Goal: Use online tool/utility: Use online tool/utility

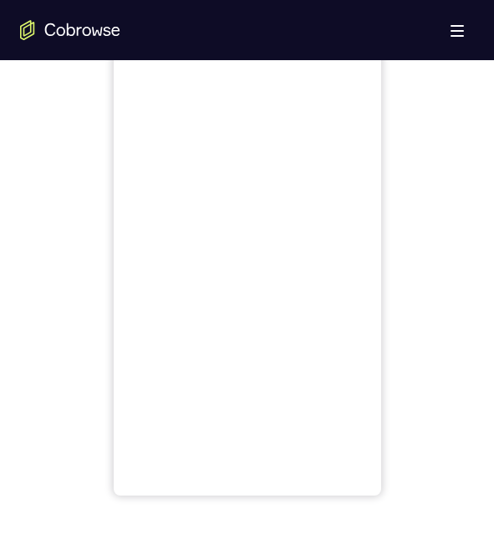
scroll to position [668, 0]
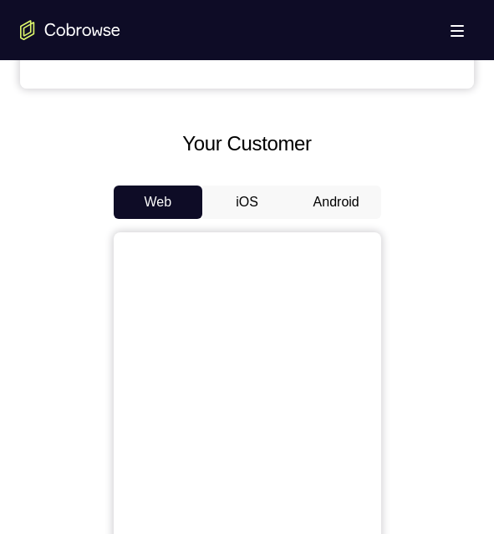
click at [332, 193] on button "Android" at bounding box center [336, 201] width 89 height 33
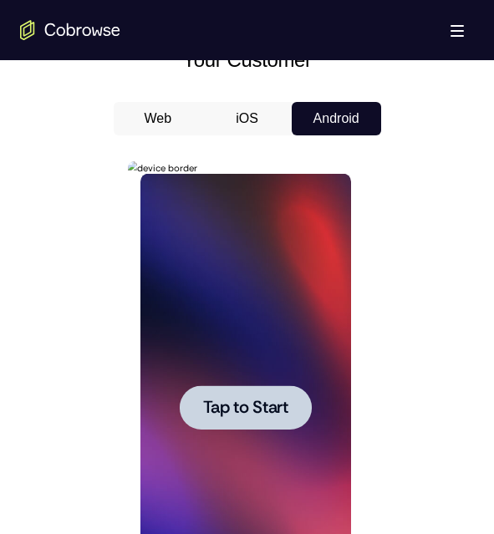
scroll to position [0, 0]
click at [250, 403] on span "Tap to Start" at bounding box center [245, 407] width 85 height 17
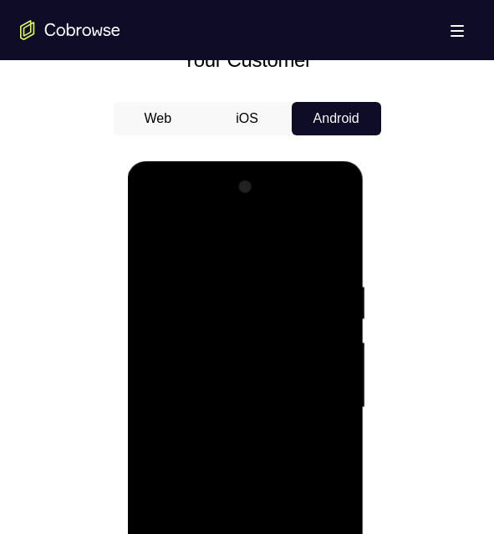
click at [245, 533] on div at bounding box center [245, 408] width 210 height 468
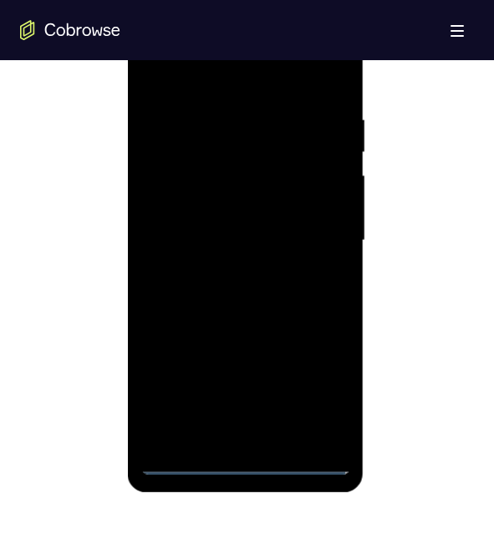
click at [245, 459] on div at bounding box center [245, 241] width 210 height 468
click at [323, 393] on div at bounding box center [245, 241] width 210 height 468
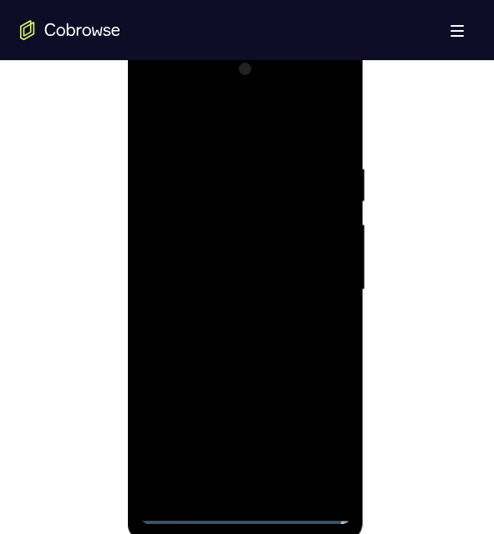
click at [337, 90] on div at bounding box center [245, 290] width 210 height 468
click at [300, 117] on div at bounding box center [245, 290] width 210 height 468
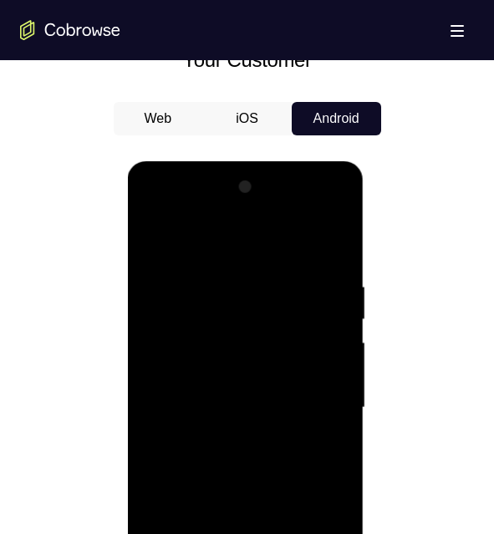
click at [240, 212] on div at bounding box center [245, 408] width 210 height 468
click at [180, 347] on div at bounding box center [245, 408] width 210 height 468
click at [226, 437] on div at bounding box center [245, 408] width 210 height 468
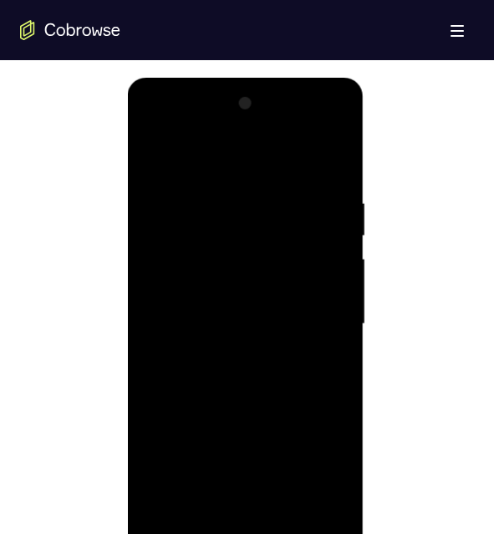
click at [246, 309] on div at bounding box center [245, 324] width 210 height 468
click at [241, 284] on div at bounding box center [245, 324] width 210 height 468
click at [266, 321] on div at bounding box center [245, 324] width 210 height 468
click at [242, 372] on div at bounding box center [245, 324] width 210 height 468
click at [256, 373] on div at bounding box center [245, 324] width 210 height 468
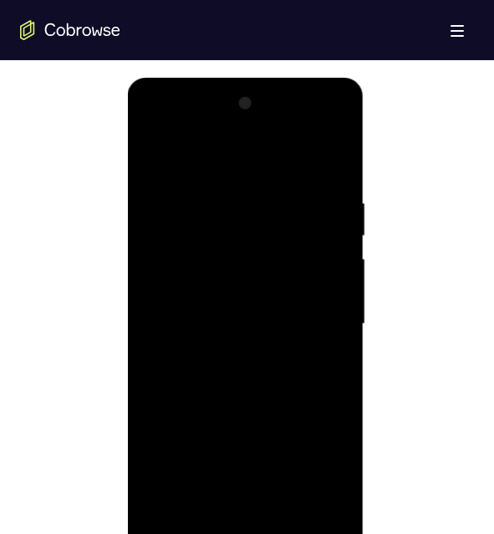
click at [251, 382] on div at bounding box center [245, 324] width 210 height 468
click at [248, 388] on div at bounding box center [245, 324] width 210 height 468
click at [334, 154] on div at bounding box center [245, 324] width 210 height 468
click at [153, 152] on div at bounding box center [245, 324] width 210 height 468
click at [226, 190] on div at bounding box center [245, 324] width 210 height 468
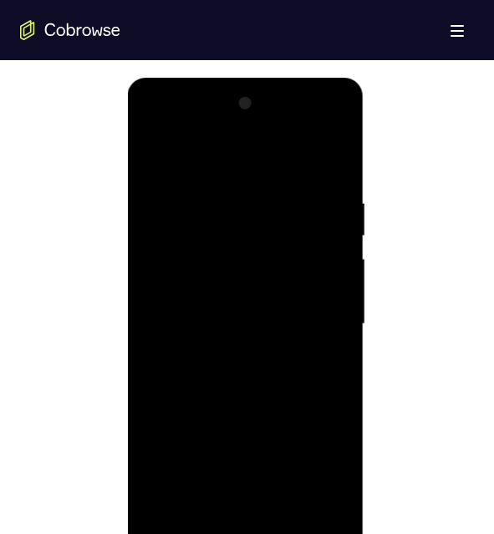
drag, startPoint x: 291, startPoint y: 246, endPoint x: 155, endPoint y: 367, distance: 181.0
click at [291, 246] on div at bounding box center [245, 324] width 210 height 468
click at [286, 281] on div at bounding box center [245, 324] width 210 height 468
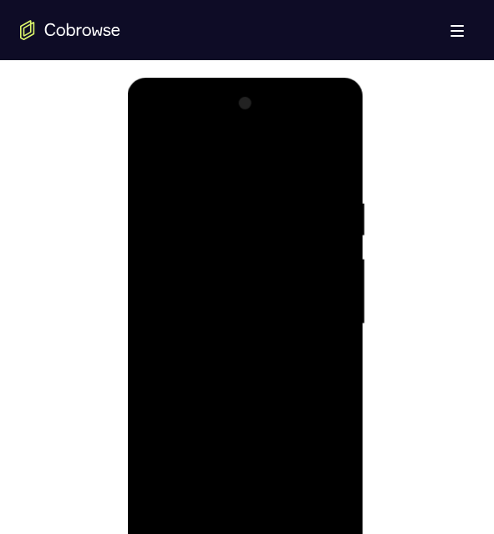
click at [286, 281] on div at bounding box center [245, 324] width 210 height 468
click at [270, 266] on div at bounding box center [245, 324] width 210 height 468
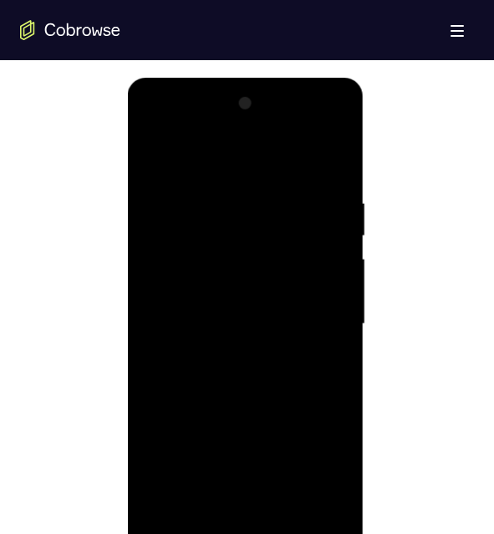
click at [270, 266] on div at bounding box center [245, 324] width 210 height 468
click at [290, 262] on div at bounding box center [245, 324] width 210 height 468
click at [293, 262] on div at bounding box center [245, 324] width 210 height 468
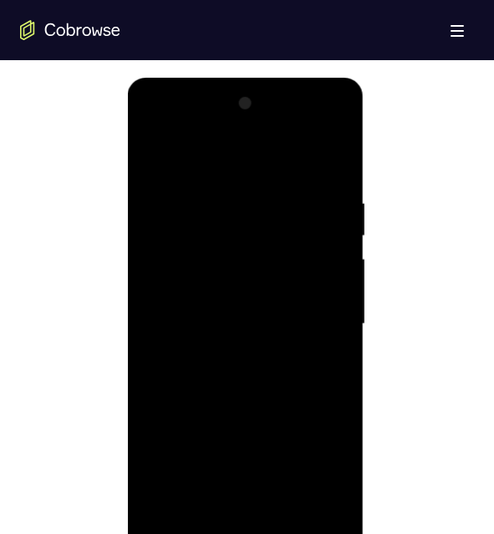
click at [330, 163] on div at bounding box center [245, 324] width 210 height 468
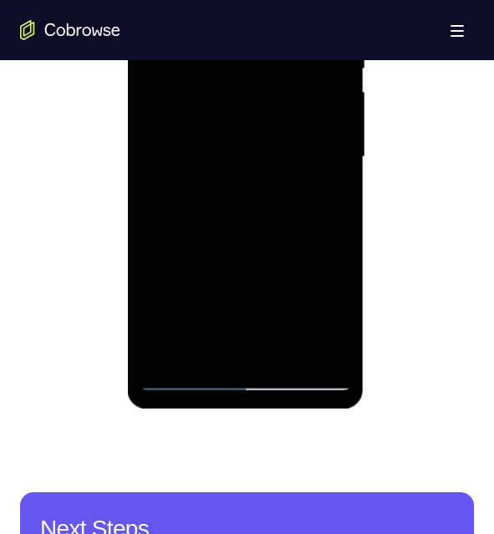
click at [290, 347] on div at bounding box center [245, 157] width 210 height 468
click at [252, 239] on div at bounding box center [245, 157] width 210 height 468
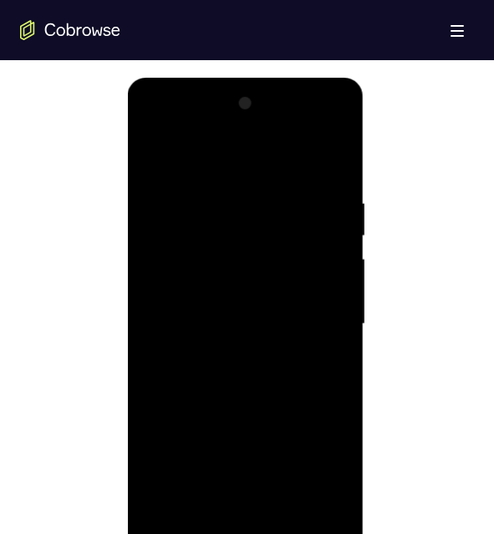
click at [251, 301] on div at bounding box center [245, 324] width 210 height 468
drag, startPoint x: 347, startPoint y: 328, endPoint x: 347, endPoint y: 286, distance: 42.6
click at [347, 286] on div at bounding box center [245, 324] width 210 height 468
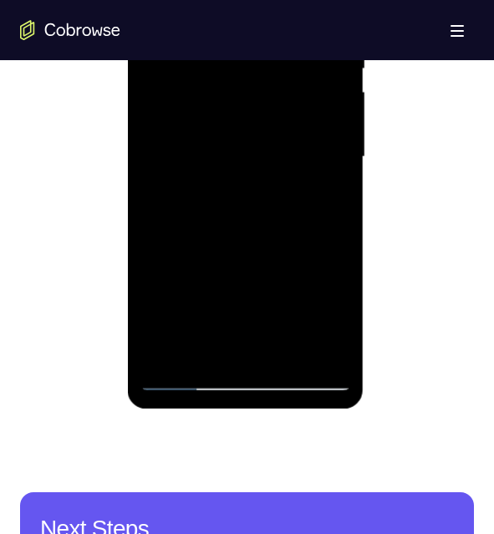
scroll to position [899, 0]
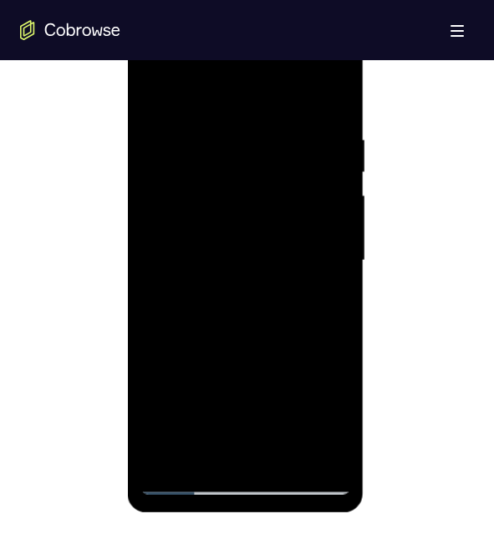
click at [154, 86] on div at bounding box center [245, 261] width 210 height 468
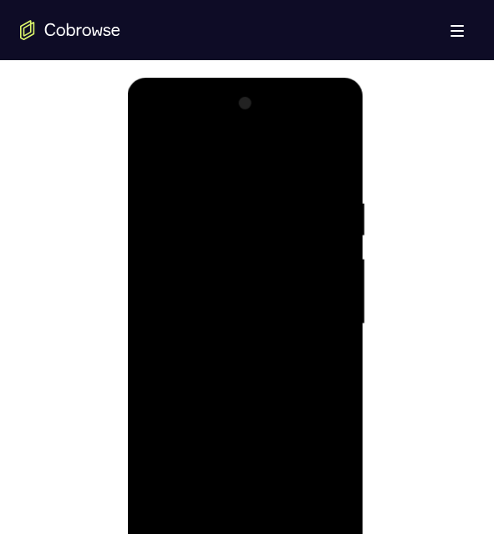
click at [227, 336] on div at bounding box center [245, 324] width 210 height 468
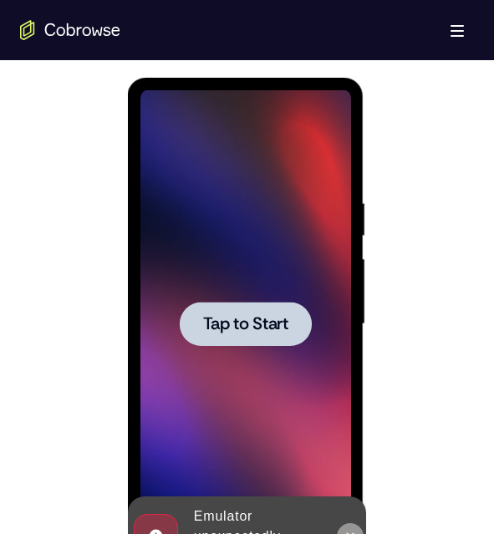
click at [348, 533] on icon at bounding box center [349, 536] width 13 height 13
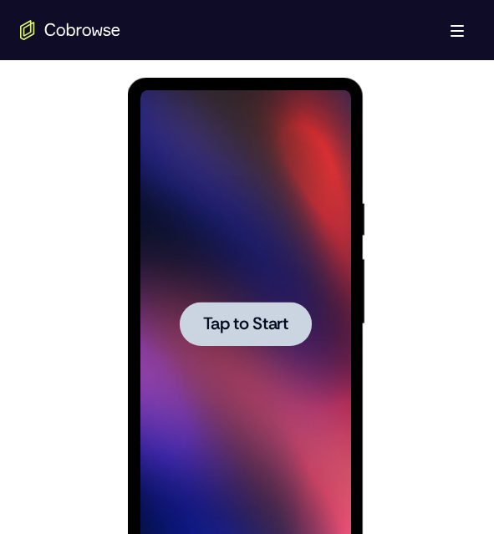
scroll to position [1002, 0]
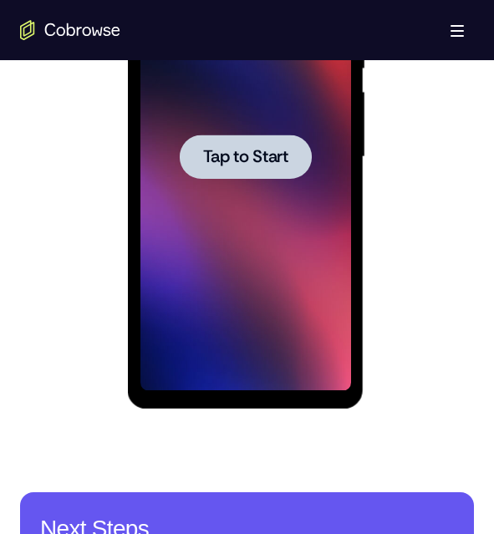
click at [275, 160] on span "Tap to Start" at bounding box center [245, 157] width 85 height 17
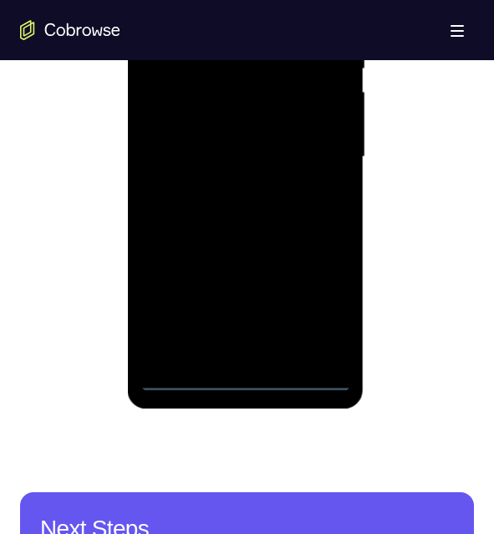
click at [246, 378] on div at bounding box center [245, 157] width 210 height 468
click at [318, 305] on div at bounding box center [245, 157] width 210 height 468
click at [337, 0] on div at bounding box center [245, 157] width 210 height 468
click at [307, 0] on div at bounding box center [245, 157] width 210 height 468
click at [254, 0] on div at bounding box center [245, 157] width 210 height 468
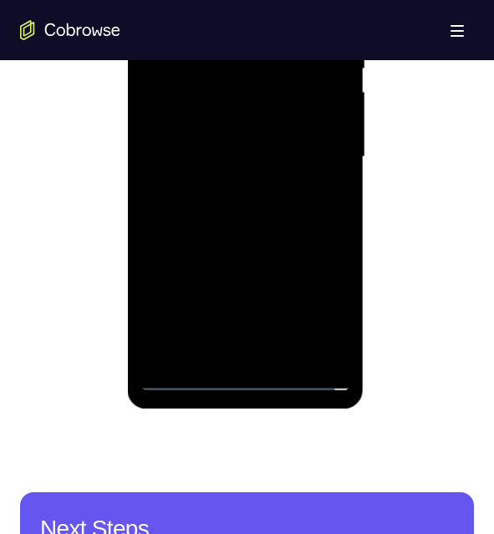
scroll to position [752, 0]
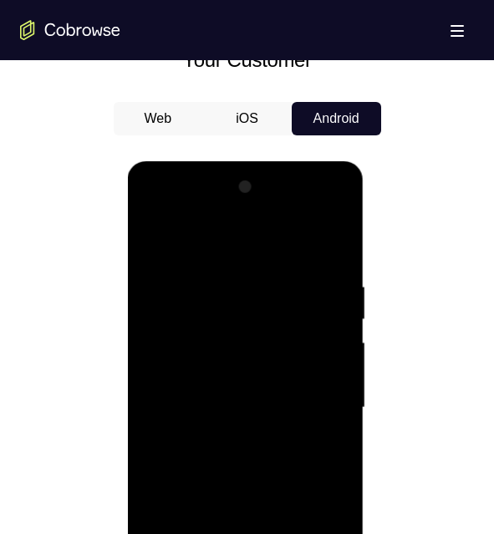
click at [177, 347] on div at bounding box center [245, 408] width 210 height 468
click at [226, 533] on div at bounding box center [245, 408] width 210 height 468
drag, startPoint x: 241, startPoint y: 388, endPoint x: 146, endPoint y: 408, distance: 96.5
click at [241, 388] on div at bounding box center [245, 408] width 210 height 468
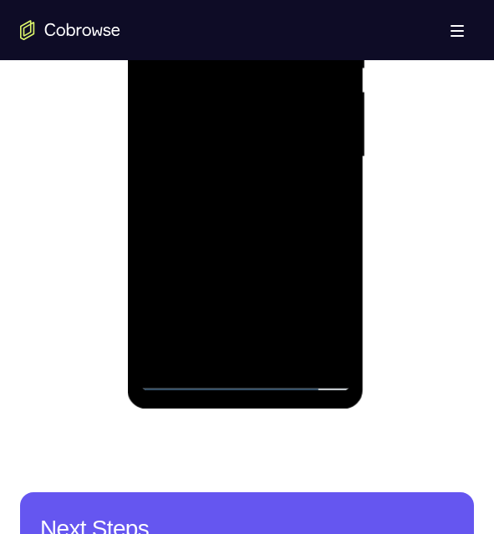
click at [236, 115] on div at bounding box center [245, 157] width 210 height 468
click at [231, 123] on div at bounding box center [245, 157] width 210 height 468
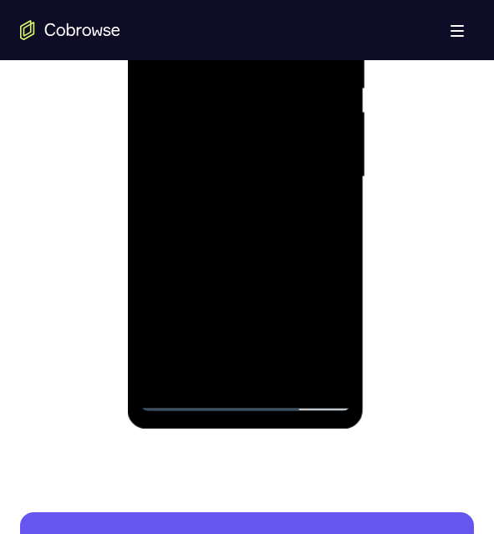
click at [215, 143] on div at bounding box center [245, 177] width 210 height 468
click at [239, 180] on div at bounding box center [245, 177] width 210 height 468
click at [247, 233] on div at bounding box center [245, 177] width 210 height 468
click at [248, 224] on div at bounding box center [245, 177] width 210 height 468
click at [249, 228] on div at bounding box center [245, 177] width 210 height 468
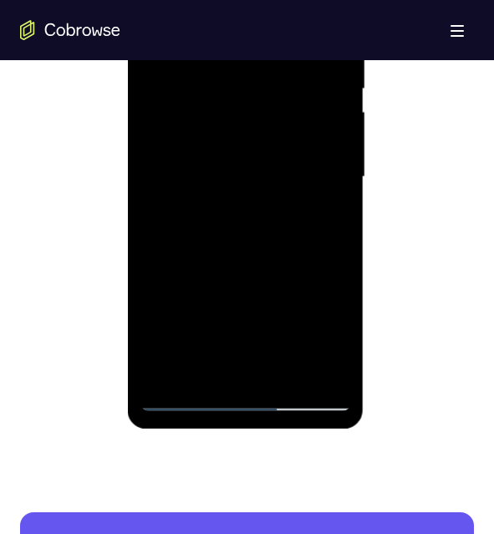
click at [249, 245] on div at bounding box center [245, 177] width 210 height 468
click at [290, 367] on div at bounding box center [245, 177] width 210 height 468
click at [257, 268] on div at bounding box center [245, 177] width 210 height 468
click at [242, 224] on div at bounding box center [245, 177] width 210 height 468
click at [330, 218] on div at bounding box center [245, 177] width 210 height 468
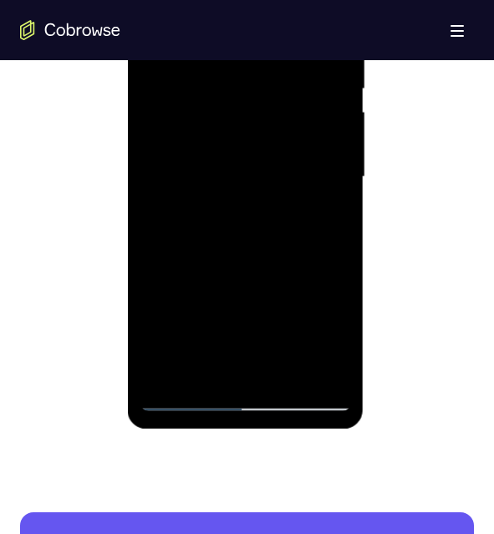
click at [157, 12] on div at bounding box center [245, 177] width 210 height 468
click at [233, 227] on div at bounding box center [245, 177] width 210 height 468
click at [157, 7] on div at bounding box center [245, 177] width 210 height 468
click at [156, 12] on div at bounding box center [245, 177] width 210 height 468
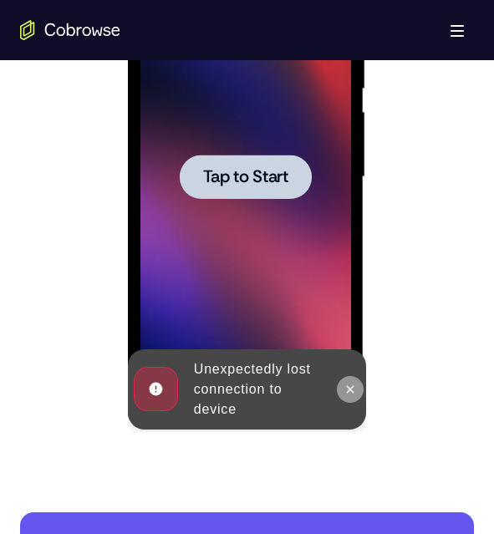
click at [353, 383] on icon at bounding box center [349, 389] width 13 height 13
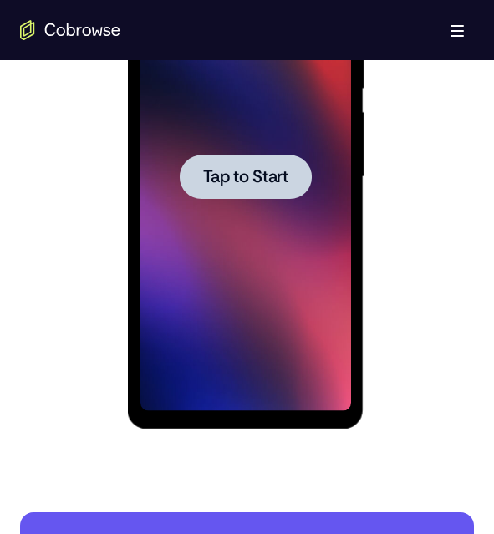
click at [261, 155] on div at bounding box center [246, 177] width 132 height 44
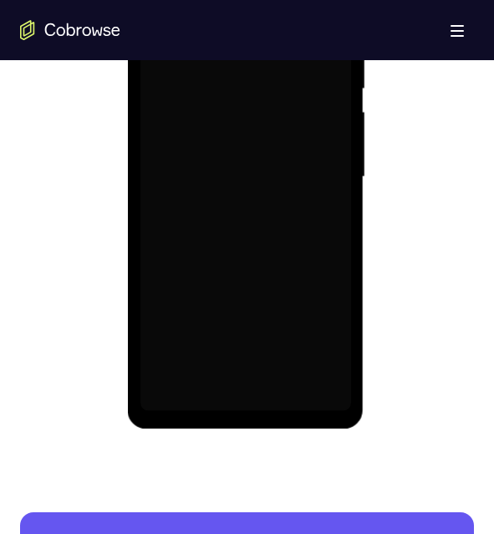
scroll to position [752, 0]
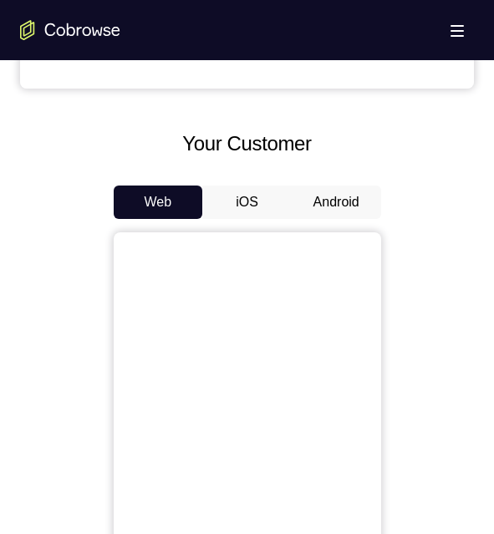
click at [309, 192] on button "Android" at bounding box center [336, 201] width 89 height 33
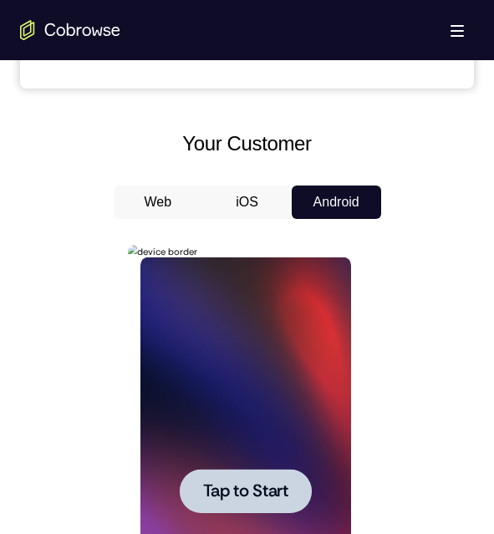
scroll to position [919, 0]
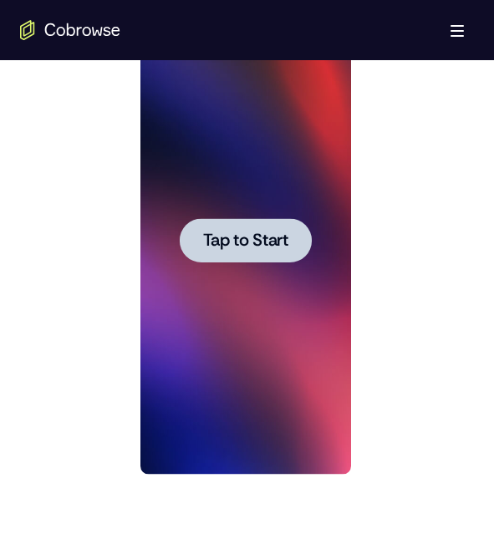
click at [283, 244] on span "Tap to Start" at bounding box center [245, 240] width 85 height 17
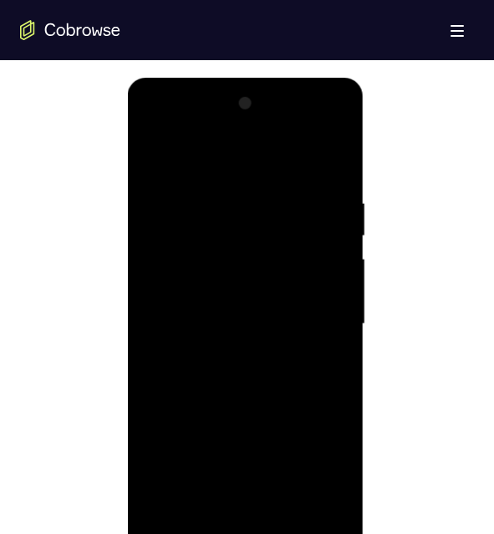
scroll to position [1002, 0]
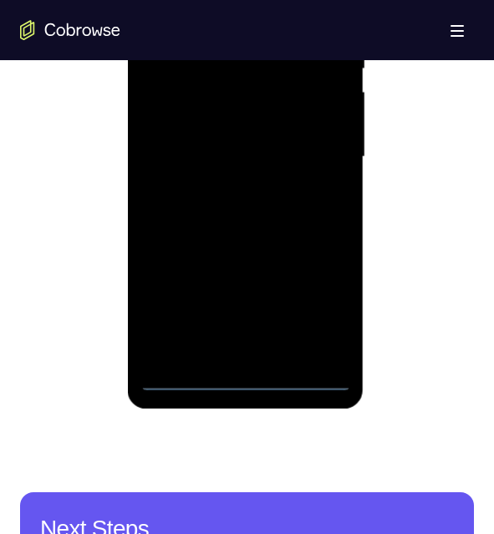
click at [246, 374] on div at bounding box center [245, 157] width 210 height 468
click at [307, 305] on div at bounding box center [245, 157] width 210 height 468
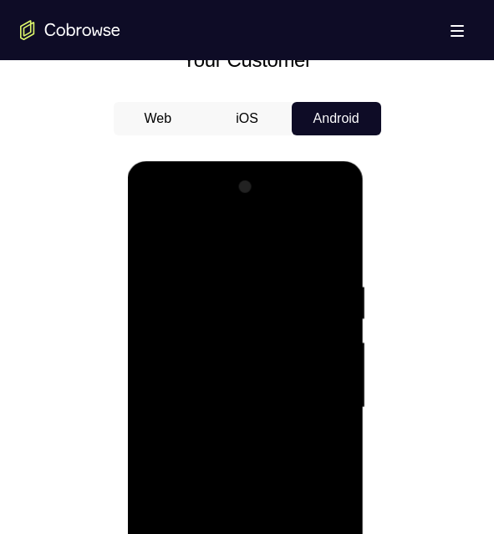
click at [337, 214] on div at bounding box center [245, 408] width 210 height 468
click at [295, 241] on div at bounding box center [245, 408] width 210 height 468
click at [267, 204] on div at bounding box center [245, 408] width 210 height 468
click at [184, 347] on div at bounding box center [245, 408] width 210 height 468
click at [225, 533] on div at bounding box center [245, 408] width 210 height 468
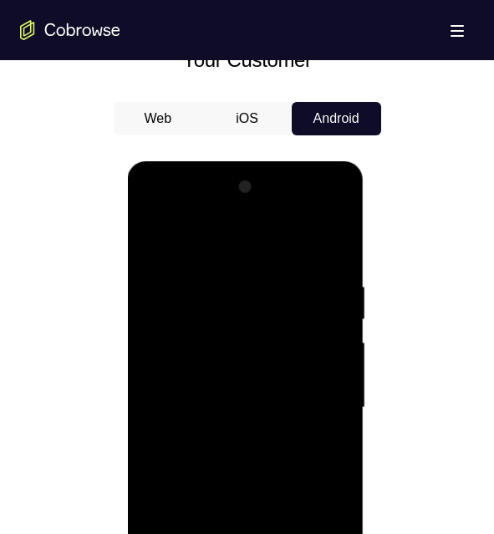
scroll to position [919, 0]
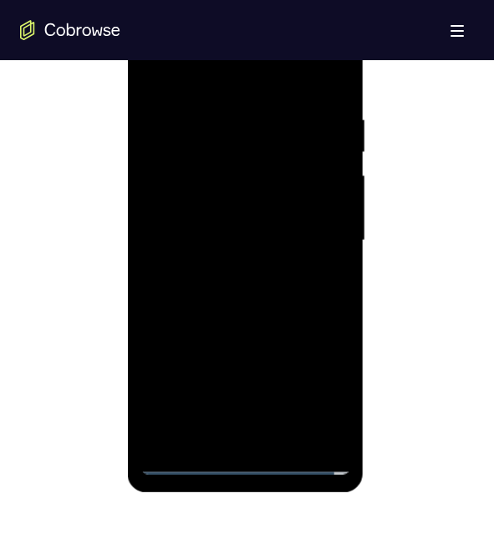
click at [242, 226] on div at bounding box center [245, 241] width 210 height 468
click at [257, 202] on div at bounding box center [245, 241] width 210 height 468
click at [221, 237] on div at bounding box center [245, 241] width 210 height 468
click at [239, 302] on div at bounding box center [245, 241] width 210 height 468
click at [241, 288] on div at bounding box center [245, 241] width 210 height 468
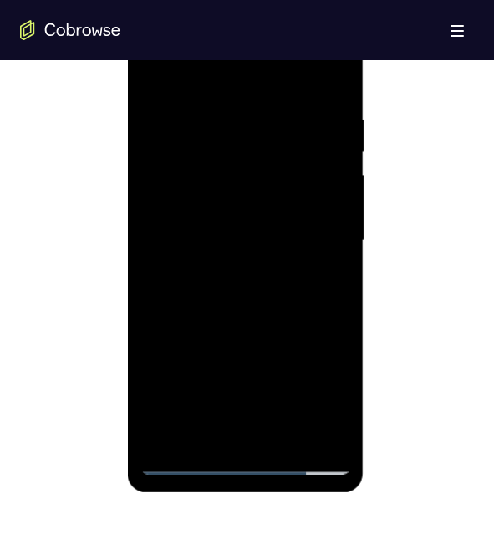
click at [280, 434] on div at bounding box center [245, 241] width 210 height 468
click at [266, 310] on div at bounding box center [245, 241] width 210 height 468
click at [287, 434] on div at bounding box center [245, 241] width 210 height 468
click at [256, 327] on div at bounding box center [245, 241] width 210 height 468
click at [253, 293] on div at bounding box center [245, 241] width 210 height 468
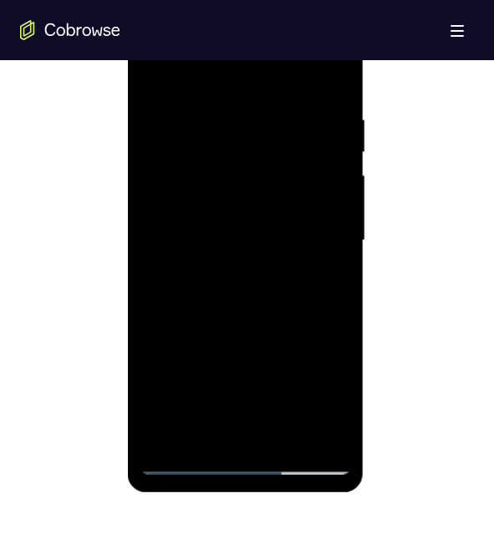
click at [340, 398] on div at bounding box center [245, 241] width 210 height 468
click at [337, 400] on div at bounding box center [245, 241] width 210 height 468
drag, startPoint x: 335, startPoint y: 401, endPoint x: 499, endPoint y: 437, distance: 167.6
click at [335, 401] on div at bounding box center [245, 241] width 210 height 468
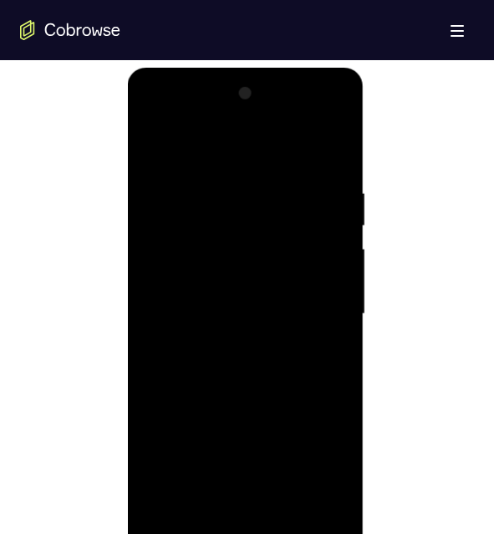
scroll to position [835, 0]
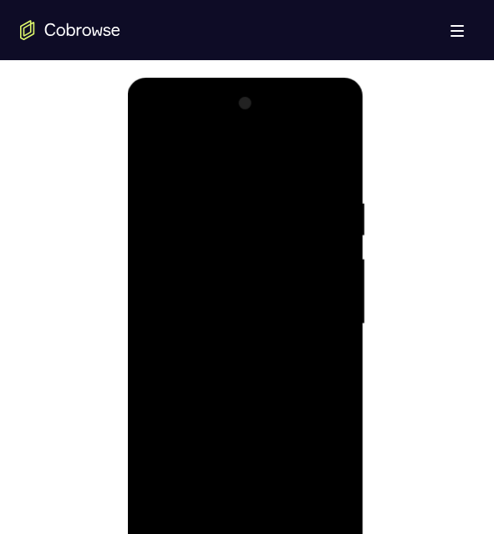
click at [153, 154] on div at bounding box center [245, 324] width 210 height 468
click at [266, 411] on div at bounding box center [245, 324] width 210 height 468
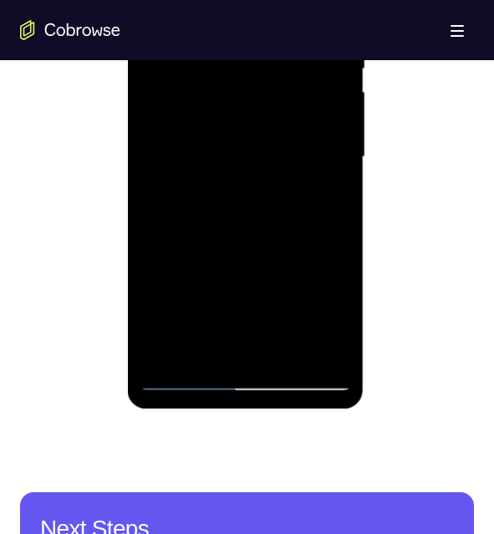
click at [156, 0] on div at bounding box center [245, 157] width 210 height 468
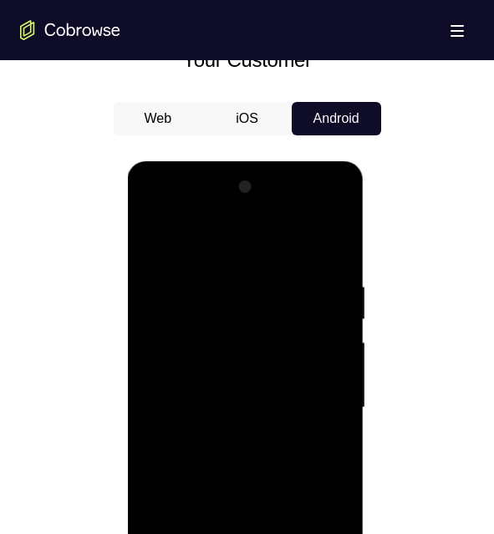
click at [239, 531] on div at bounding box center [245, 408] width 210 height 468
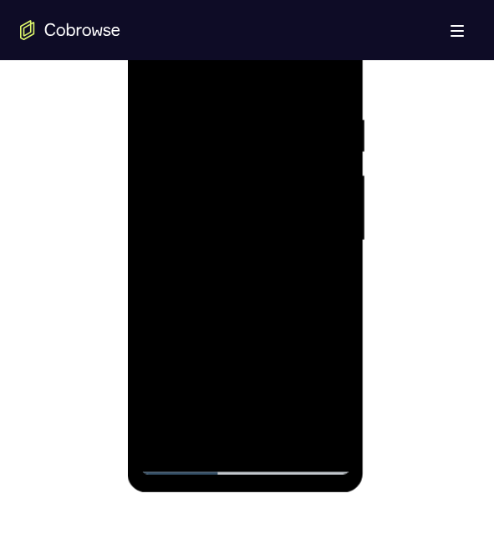
click at [327, 281] on div at bounding box center [245, 241] width 210 height 468
click at [150, 70] on div at bounding box center [245, 241] width 210 height 468
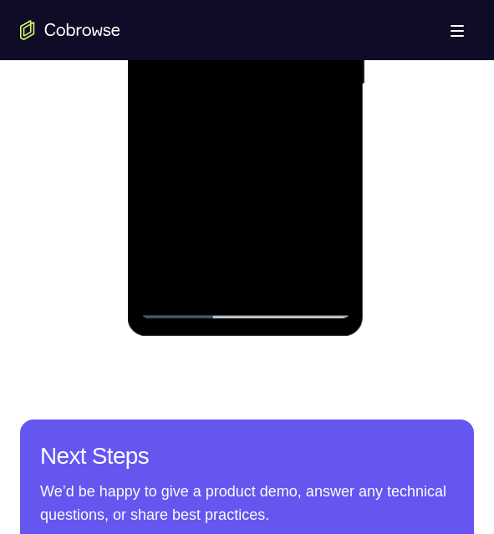
click at [281, 246] on div at bounding box center [245, 84] width 210 height 468
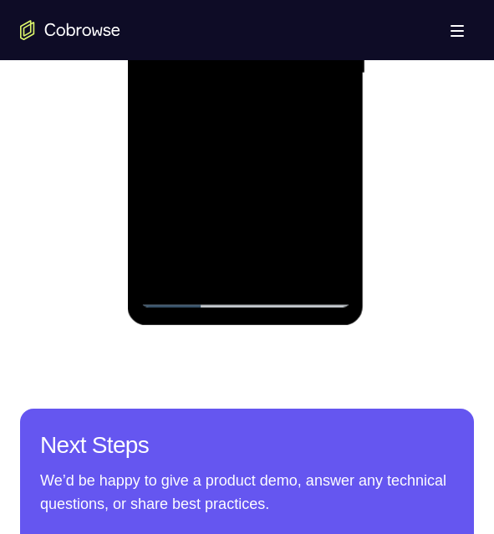
scroll to position [919, 0]
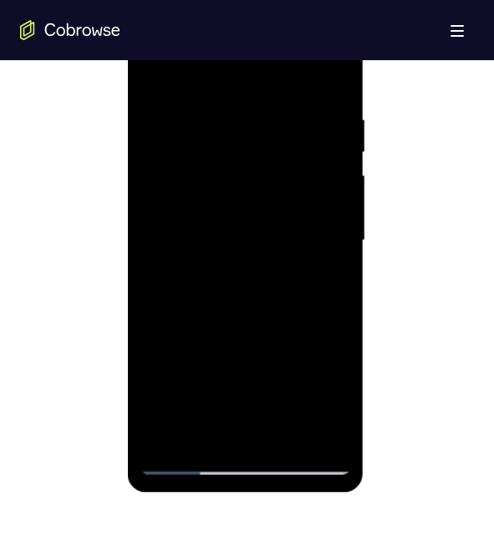
click at [152, 71] on div at bounding box center [245, 241] width 210 height 468
click at [216, 432] on div at bounding box center [245, 241] width 210 height 468
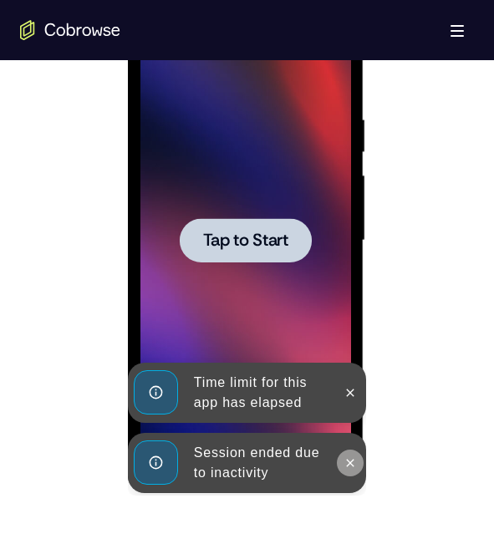
click at [347, 459] on icon at bounding box center [351, 463] width 8 height 8
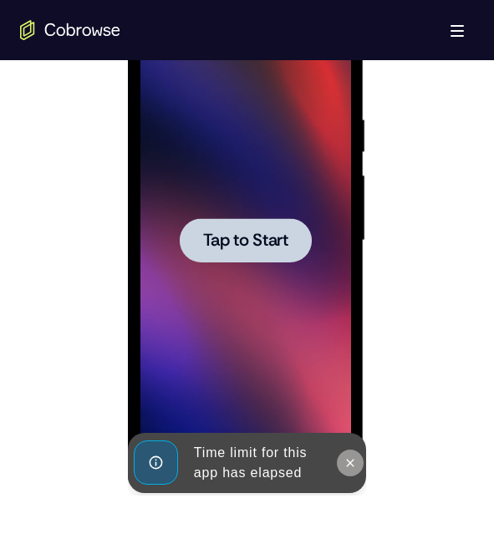
click at [350, 450] on button at bounding box center [350, 462] width 27 height 27
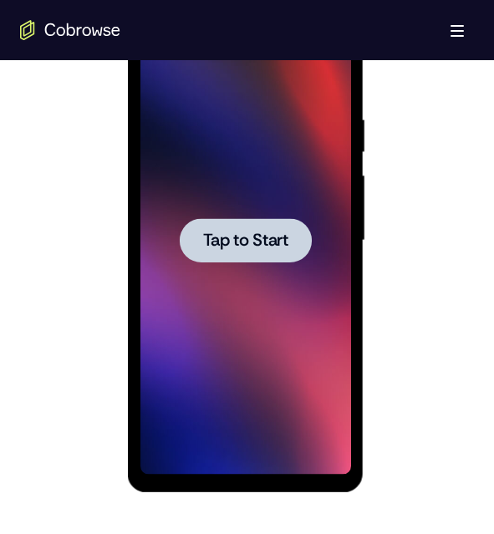
click at [267, 246] on span "Tap to Start" at bounding box center [245, 240] width 85 height 17
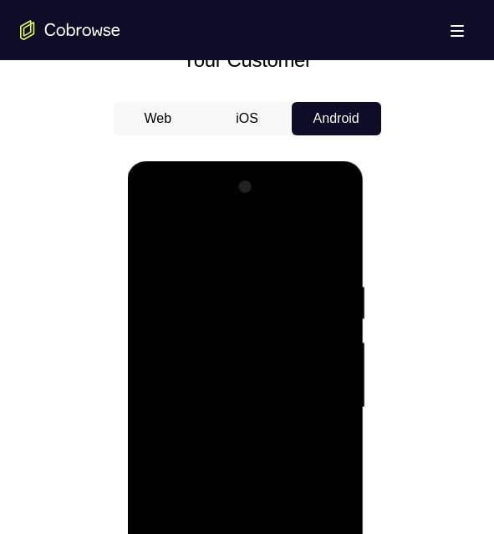
scroll to position [1002, 0]
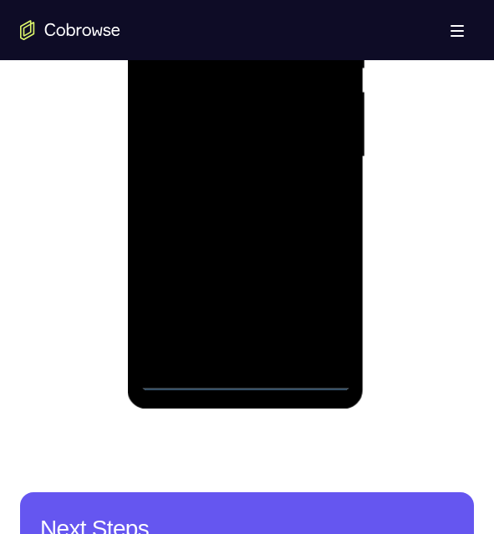
click at [246, 378] on div at bounding box center [245, 157] width 210 height 468
click at [327, 316] on div at bounding box center [245, 157] width 210 height 468
click at [338, 0] on div at bounding box center [245, 157] width 210 height 468
click at [286, 0] on div at bounding box center [245, 157] width 210 height 468
click at [208, 0] on div at bounding box center [245, 157] width 210 height 468
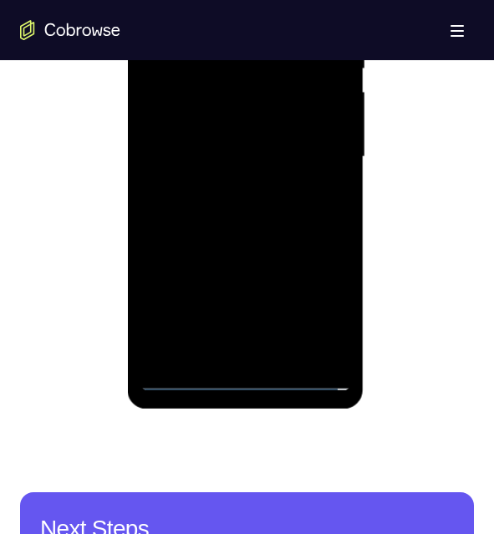
click at [176, 89] on div at bounding box center [245, 157] width 210 height 468
click at [223, 187] on div at bounding box center [245, 157] width 210 height 468
click at [226, 143] on div at bounding box center [245, 157] width 210 height 468
click at [240, 117] on div at bounding box center [245, 157] width 210 height 468
click at [256, 151] on div at bounding box center [245, 157] width 210 height 468
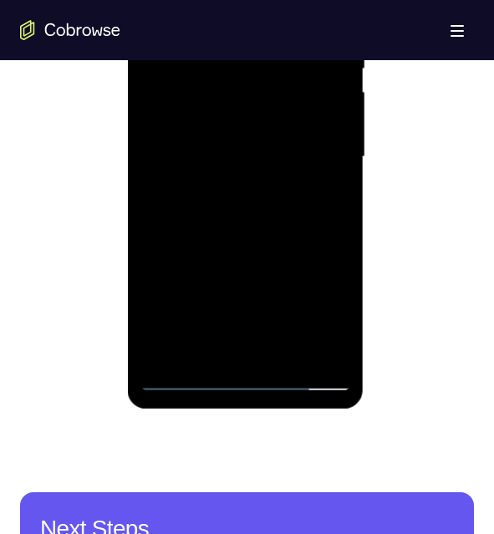
click at [256, 211] on div at bounding box center [245, 157] width 210 height 468
click at [256, 205] on div at bounding box center [245, 157] width 210 height 468
click at [256, 207] on div at bounding box center [245, 157] width 210 height 468
click at [256, 226] on div at bounding box center [245, 157] width 210 height 468
click at [289, 344] on div at bounding box center [245, 157] width 210 height 468
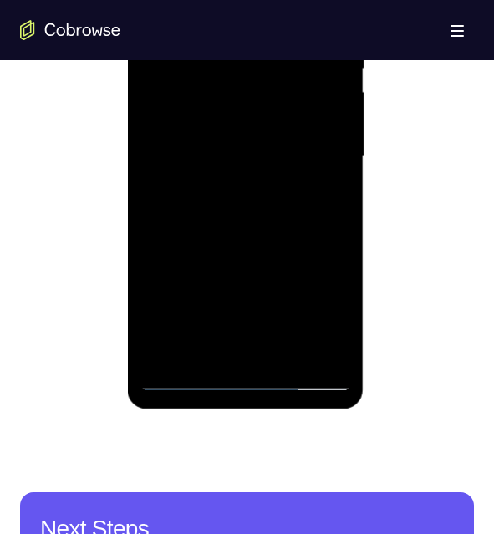
click at [251, 244] on div at bounding box center [245, 157] width 210 height 468
click at [238, 345] on div at bounding box center [245, 157] width 210 height 468
click at [243, 177] on div at bounding box center [245, 157] width 210 height 468
click at [286, 175] on div at bounding box center [245, 157] width 210 height 468
click at [152, 0] on div at bounding box center [245, 157] width 210 height 468
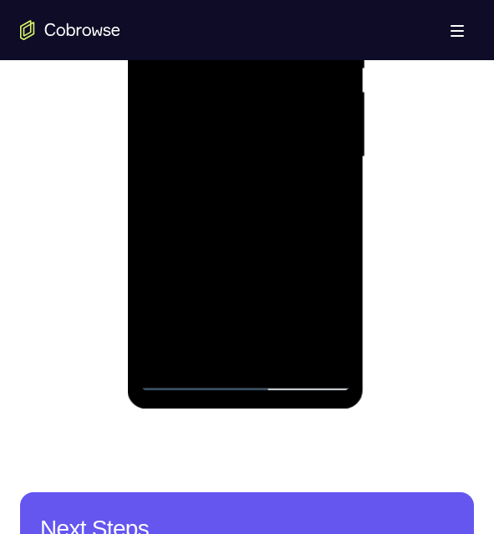
click at [238, 274] on div at bounding box center [245, 157] width 210 height 468
click at [153, 0] on div at bounding box center [245, 157] width 210 height 468
click at [163, 0] on div at bounding box center [245, 157] width 210 height 468
click at [224, 33] on div at bounding box center [245, 157] width 210 height 468
click at [317, 99] on div at bounding box center [245, 157] width 210 height 468
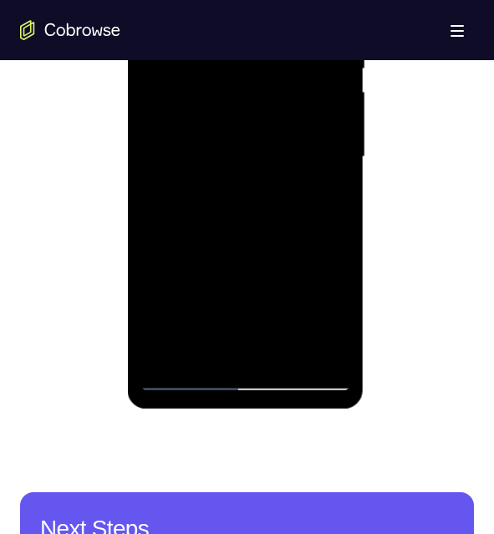
click at [316, 50] on div at bounding box center [245, 157] width 210 height 468
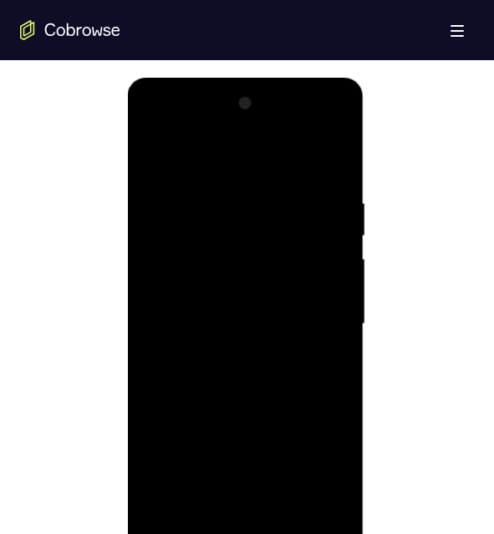
click at [296, 236] on div at bounding box center [245, 324] width 210 height 468
click at [317, 245] on div at bounding box center [245, 324] width 210 height 468
click at [317, 257] on div at bounding box center [245, 324] width 210 height 468
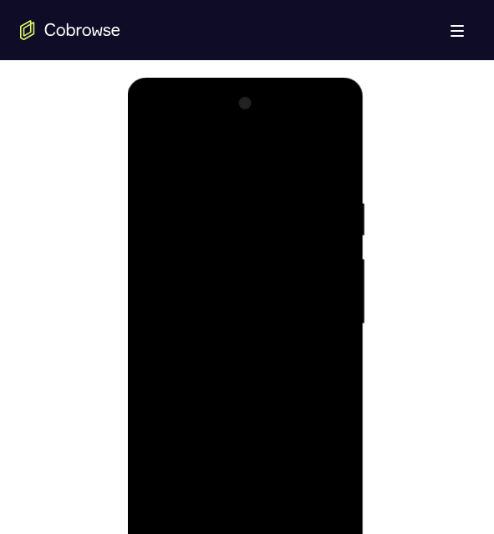
click at [317, 257] on div at bounding box center [245, 324] width 210 height 468
click at [328, 326] on div at bounding box center [245, 324] width 210 height 468
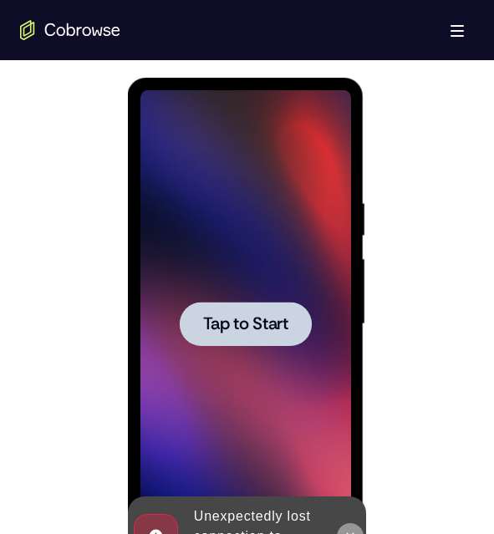
scroll to position [1086, 0]
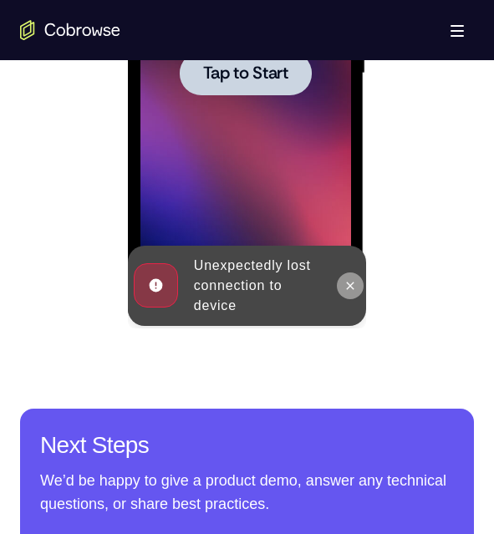
click at [354, 285] on icon at bounding box center [349, 285] width 13 height 13
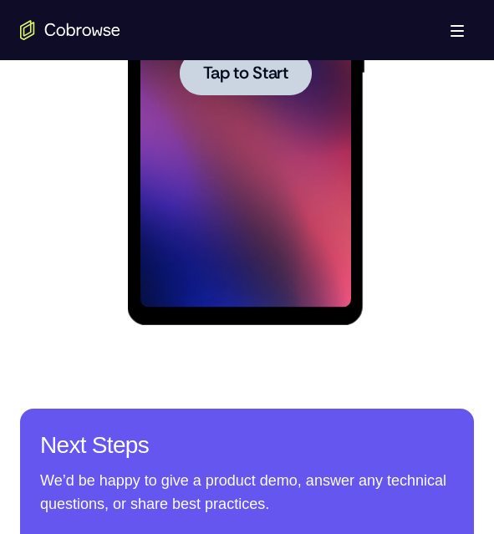
scroll to position [835, 0]
